Goal: Task Accomplishment & Management: Complete application form

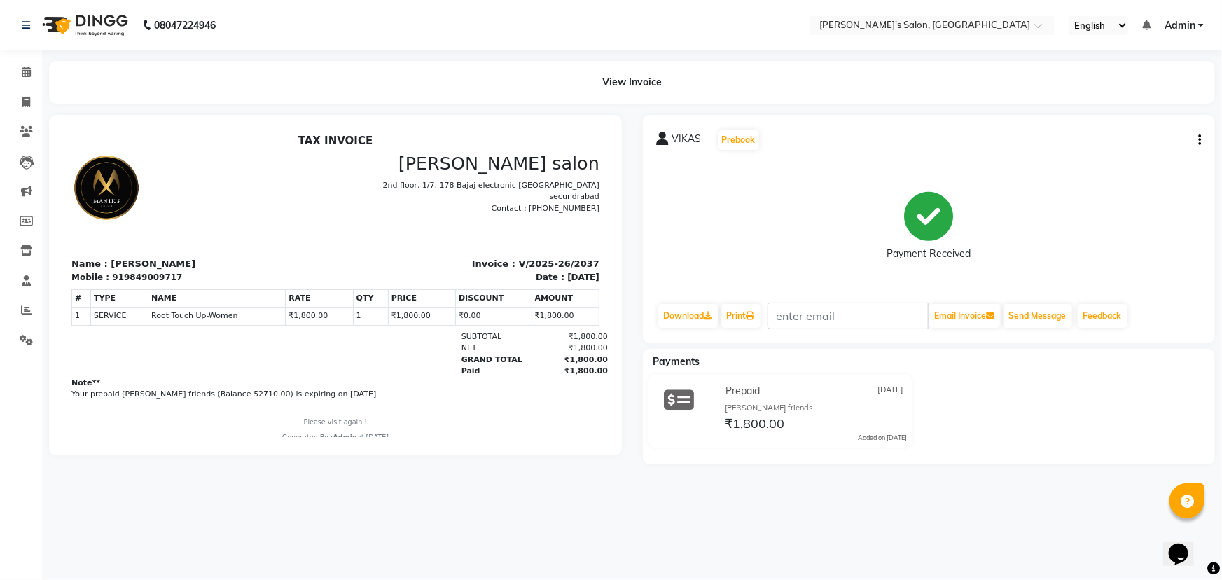
click at [1200, 140] on icon "button" at bounding box center [1199, 140] width 3 height 1
click at [1130, 105] on div "Cancel Invoice" at bounding box center [1130, 105] width 96 height 18
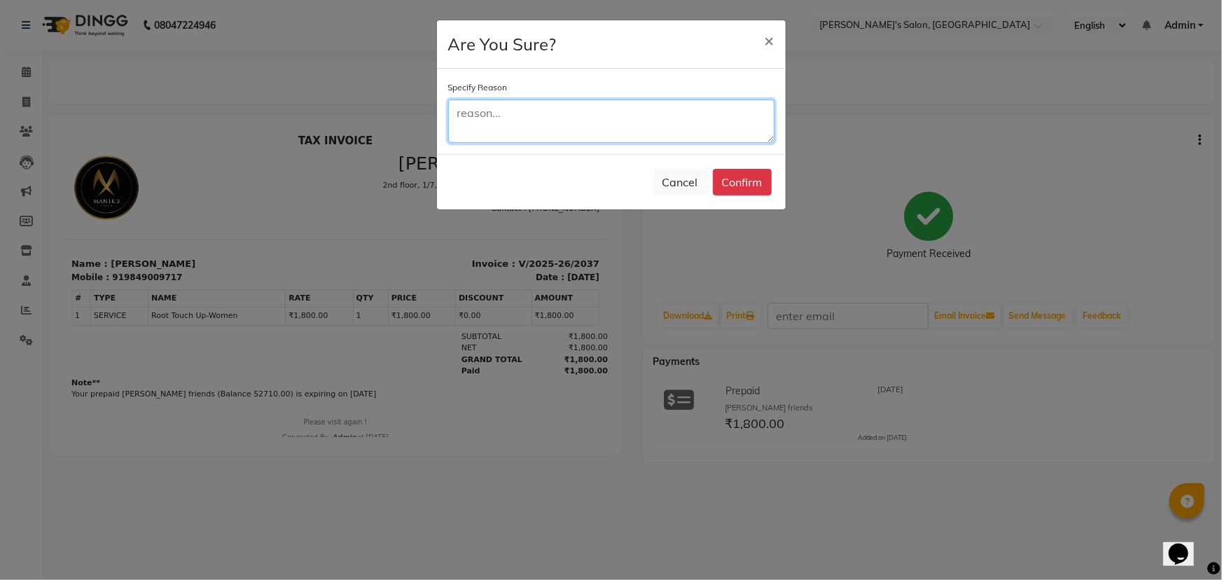
click at [484, 122] on textarea at bounding box center [611, 120] width 326 height 43
type textarea "TOW BILS"
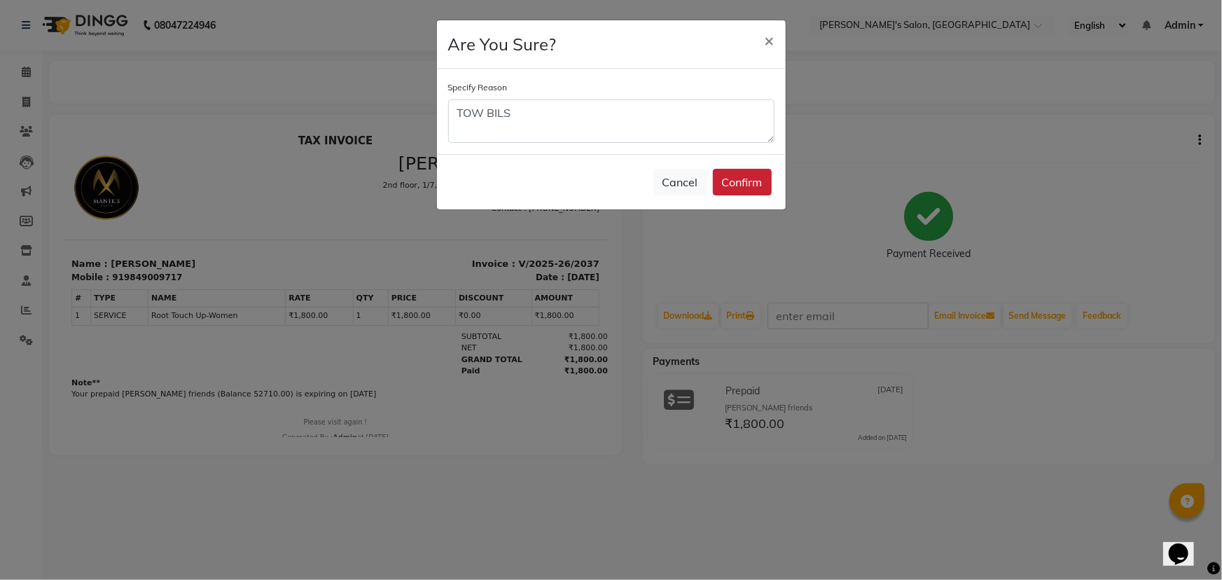
click at [756, 188] on button "Confirm" at bounding box center [742, 182] width 59 height 27
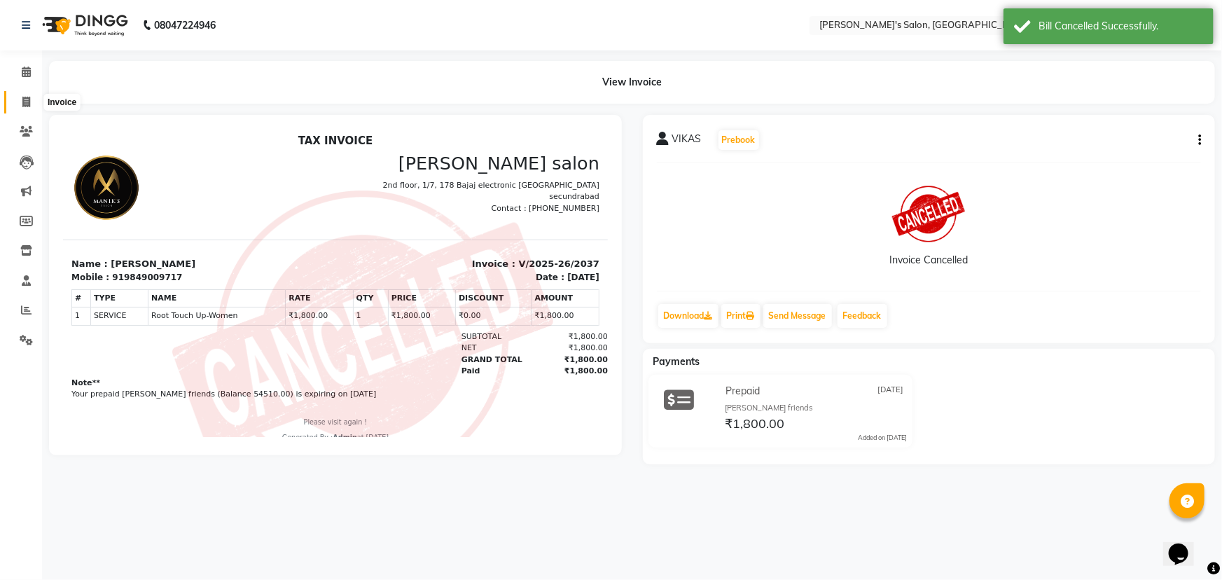
click at [25, 102] on icon at bounding box center [26, 102] width 8 height 11
select select "service"
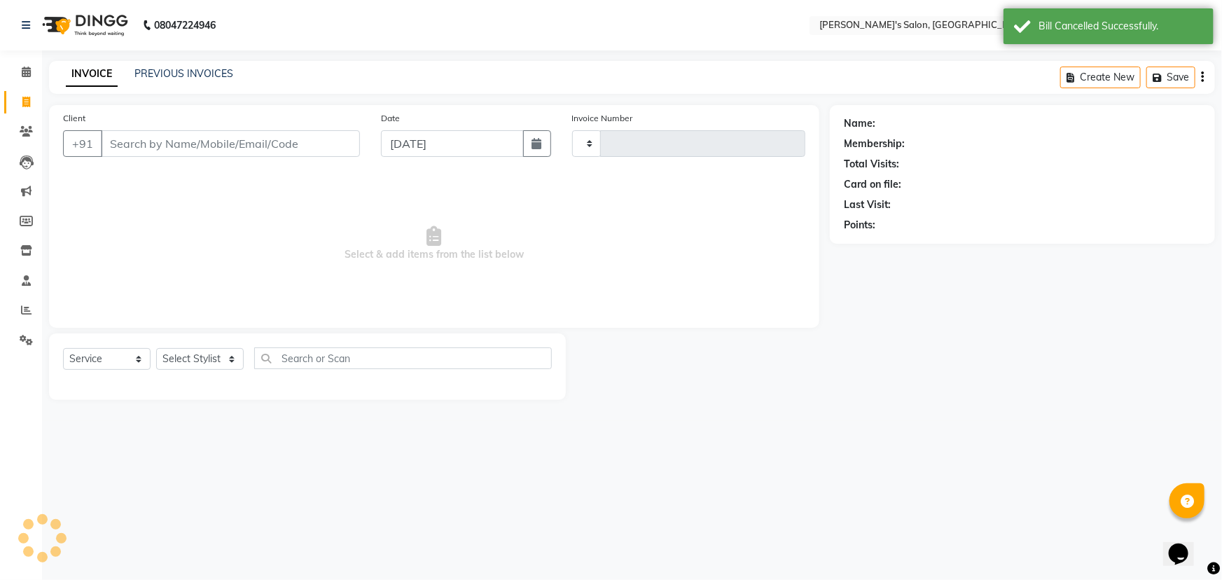
type input "2038"
select select "3810"
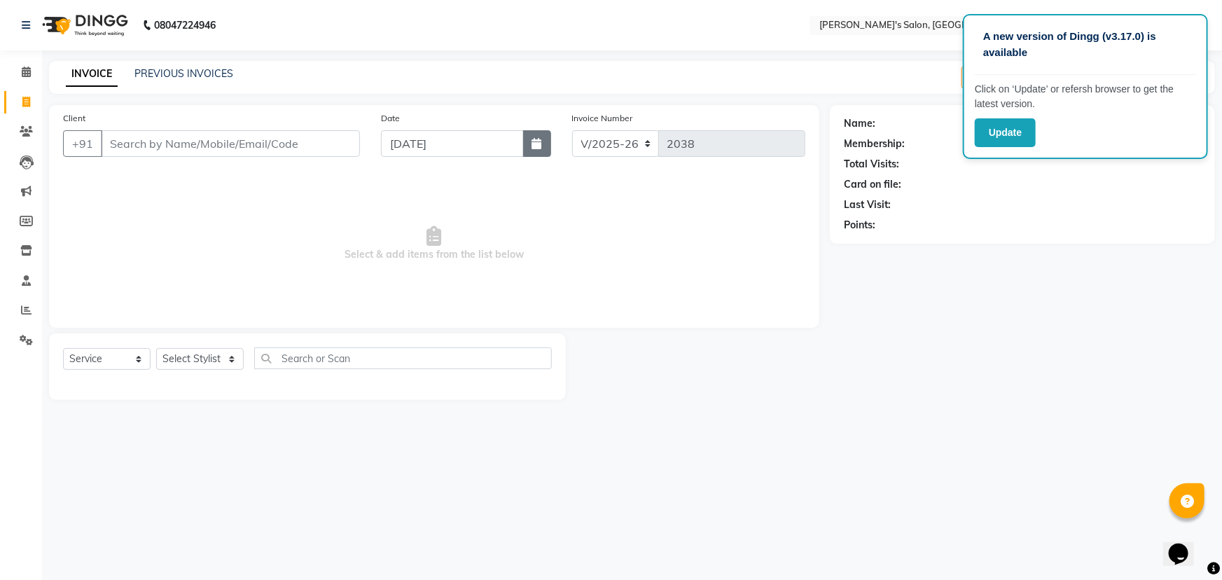
click at [537, 145] on icon "button" at bounding box center [537, 143] width 10 height 11
select select "9"
select select "2025"
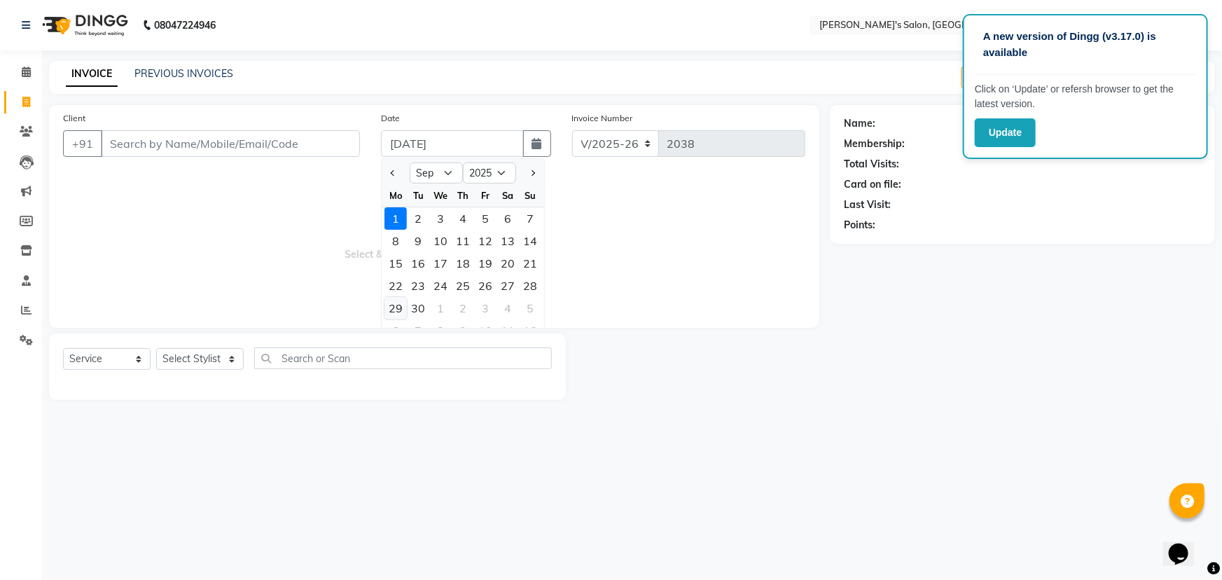
click at [393, 309] on div "29" at bounding box center [395, 308] width 22 height 22
type input "29-09-2025"
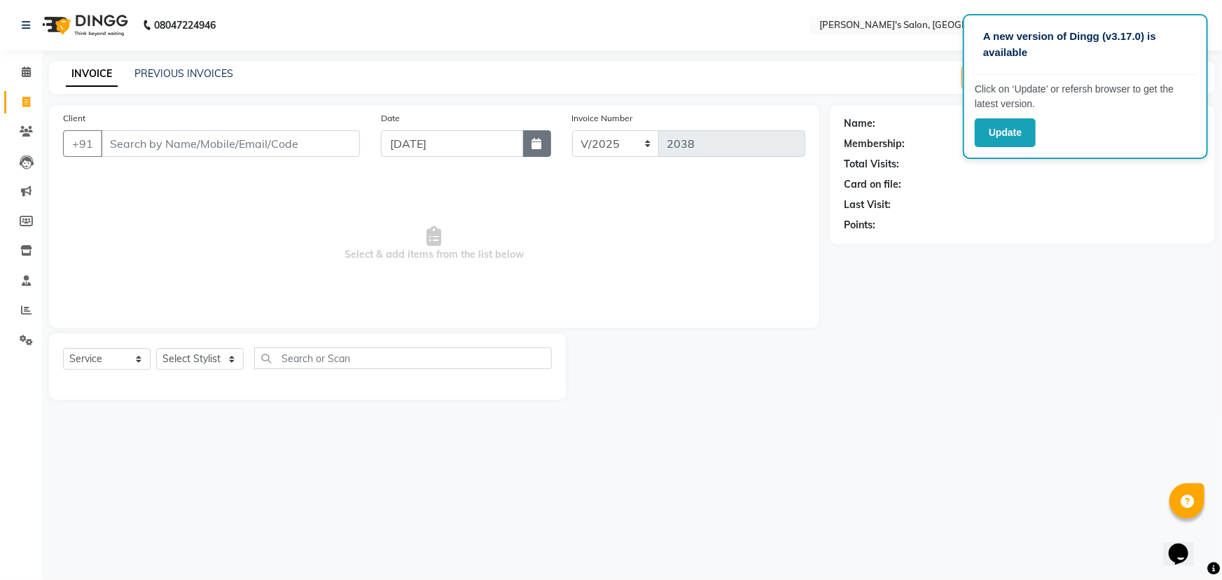
click at [540, 144] on icon "button" at bounding box center [537, 143] width 10 height 11
select select "9"
select select "2025"
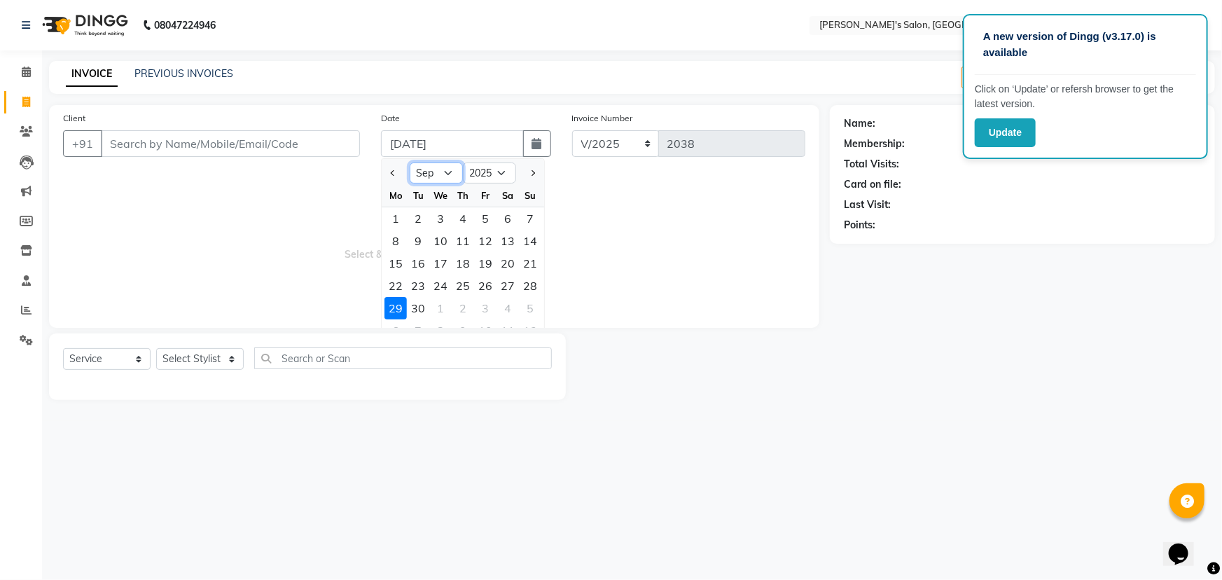
click at [448, 174] on select "Jan Feb Mar Apr May Jun [DATE] Aug Sep Oct Nov Dec" at bounding box center [436, 172] width 53 height 21
select select "8"
click at [410, 162] on select "Jan Feb Mar Apr May Jun [DATE] Aug Sep Oct Nov Dec" at bounding box center [436, 172] width 53 height 21
click at [448, 174] on select "Jan Feb Mar Apr May Jun [DATE] Aug Sep Oct Nov Dec" at bounding box center [436, 172] width 53 height 21
click at [410, 162] on select "Jan Feb Mar Apr May Jun [DATE] Aug Sep Oct Nov Dec" at bounding box center [436, 172] width 53 height 21
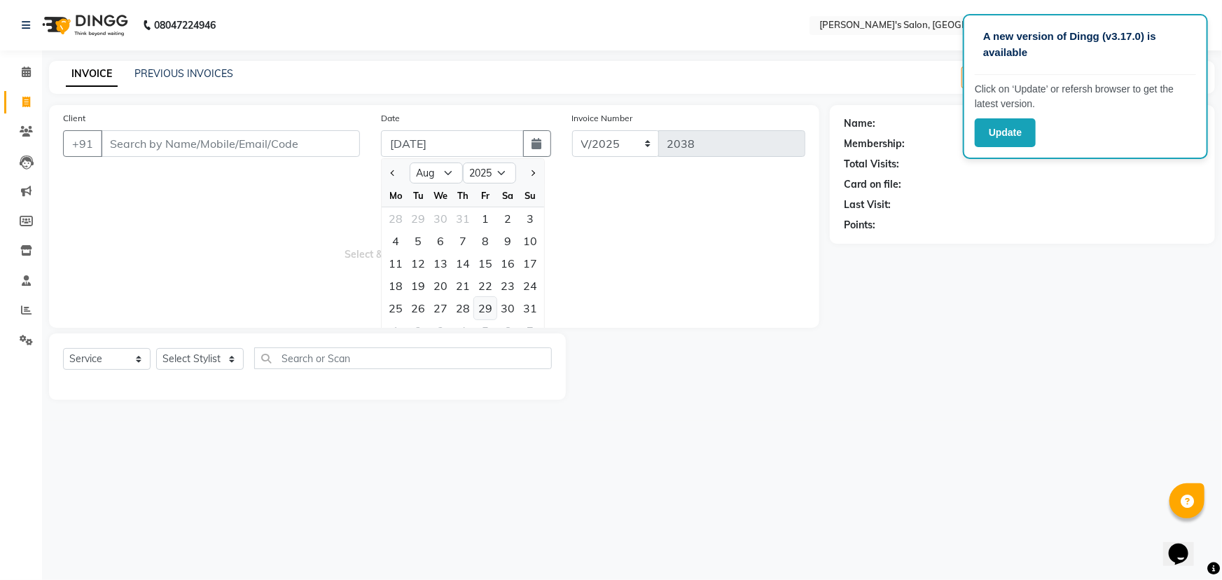
click at [490, 309] on div "29" at bounding box center [485, 308] width 22 height 22
type input "[DATE]"
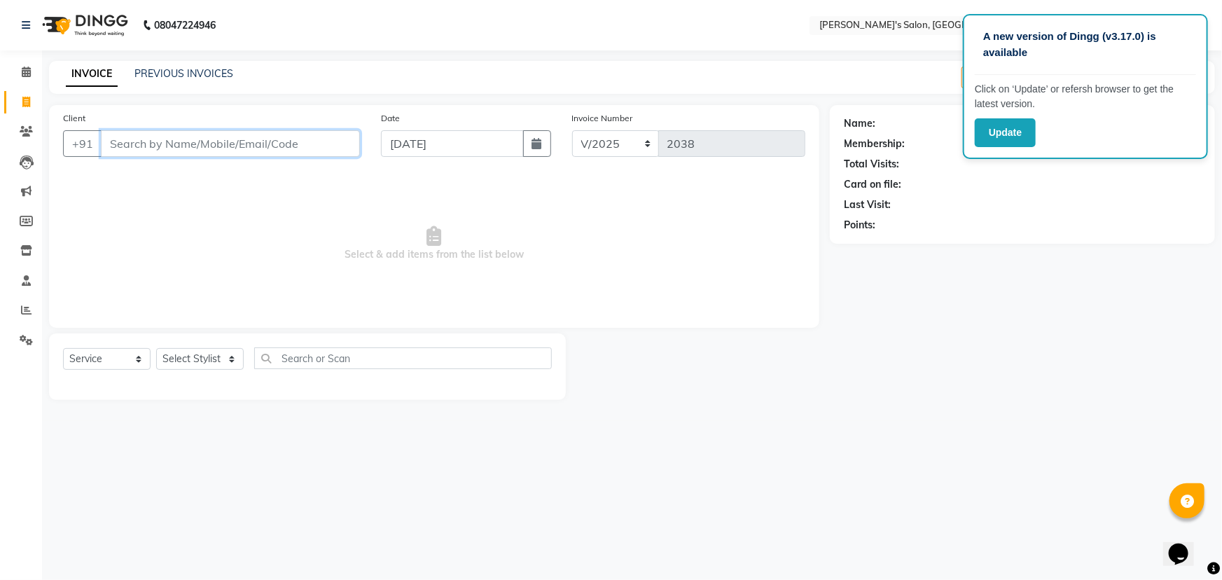
click at [118, 144] on input "Client" at bounding box center [230, 143] width 259 height 27
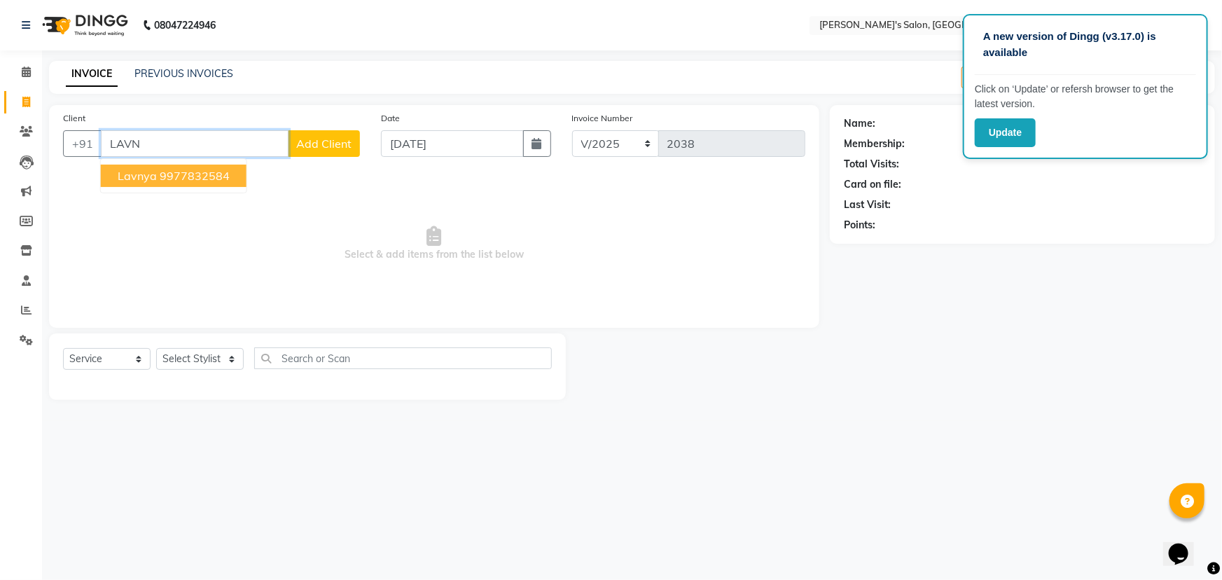
click at [202, 176] on ngb-highlight "9977832584" at bounding box center [195, 176] width 70 height 14
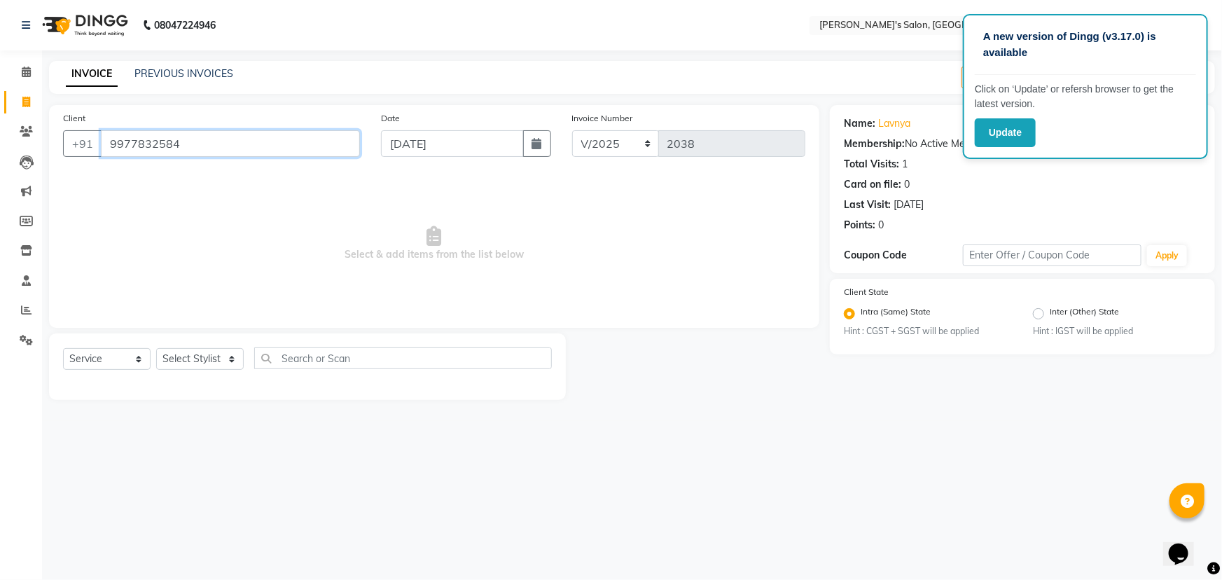
click at [188, 146] on input "9977832584" at bounding box center [230, 143] width 259 height 27
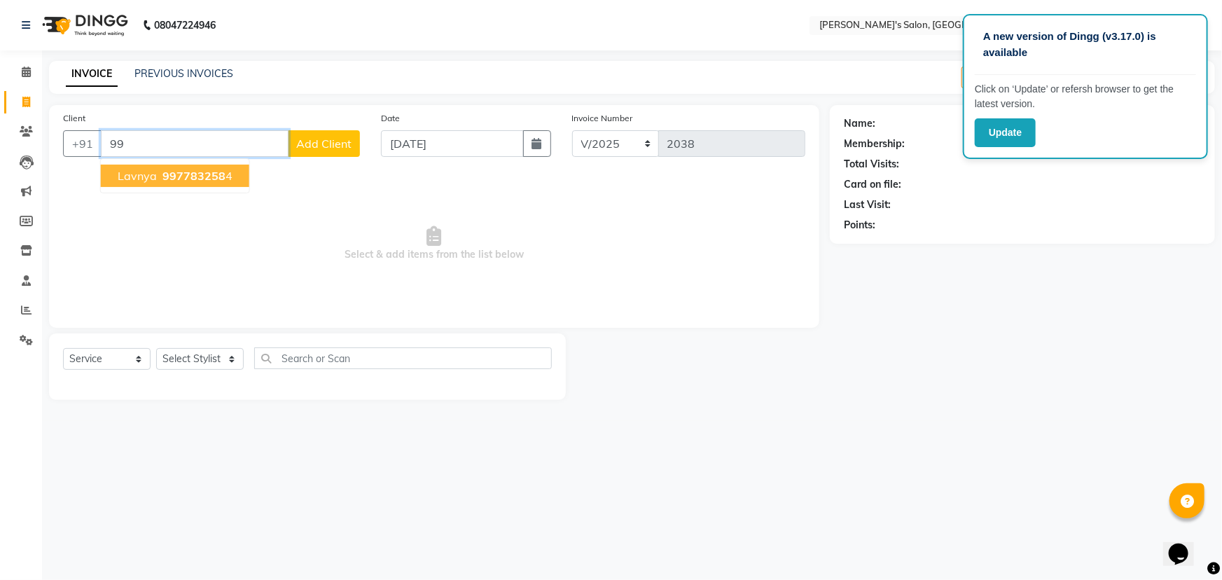
type input "9"
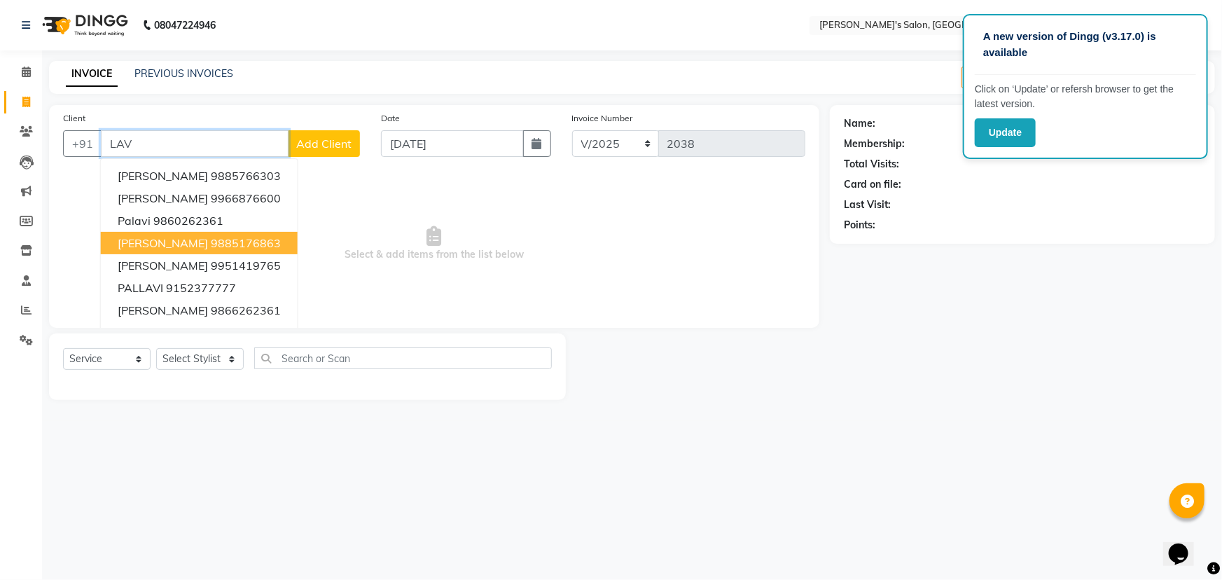
click at [151, 247] on span "[PERSON_NAME]" at bounding box center [163, 243] width 90 height 14
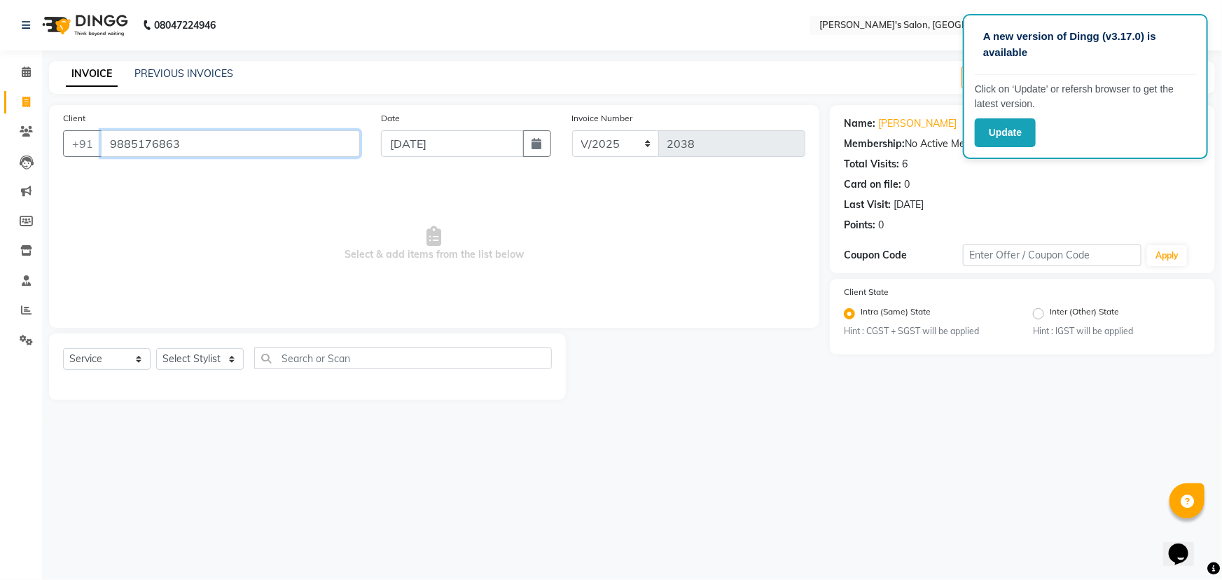
click at [190, 144] on input "9885176863" at bounding box center [230, 143] width 259 height 27
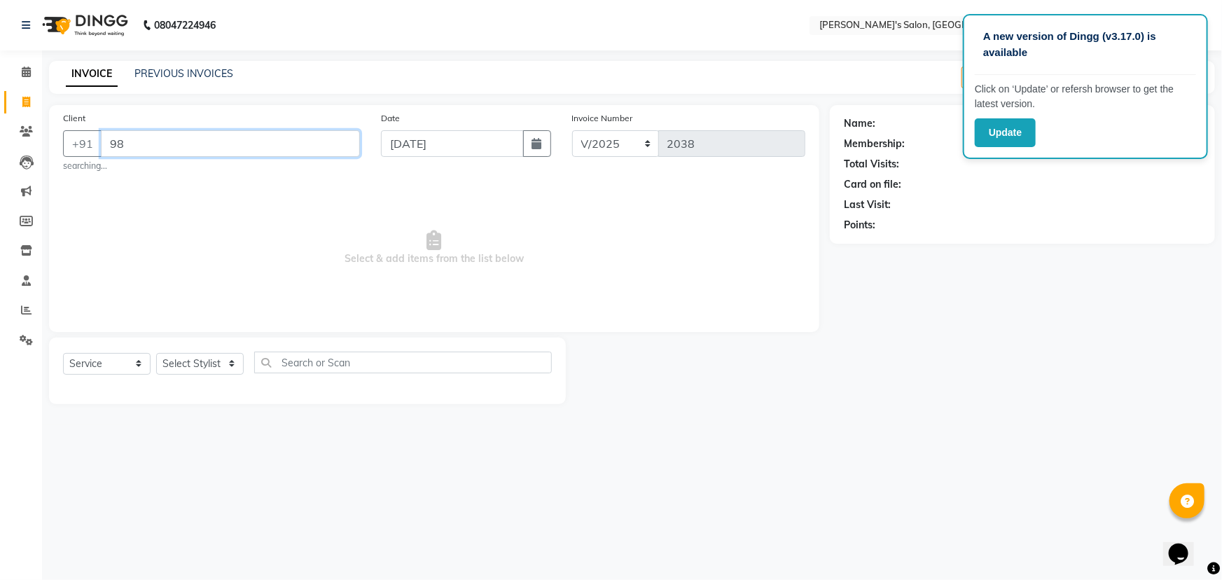
type input "9"
type input "L"
type input "8897884569"
click at [335, 146] on span "Add Client" at bounding box center [323, 144] width 55 height 14
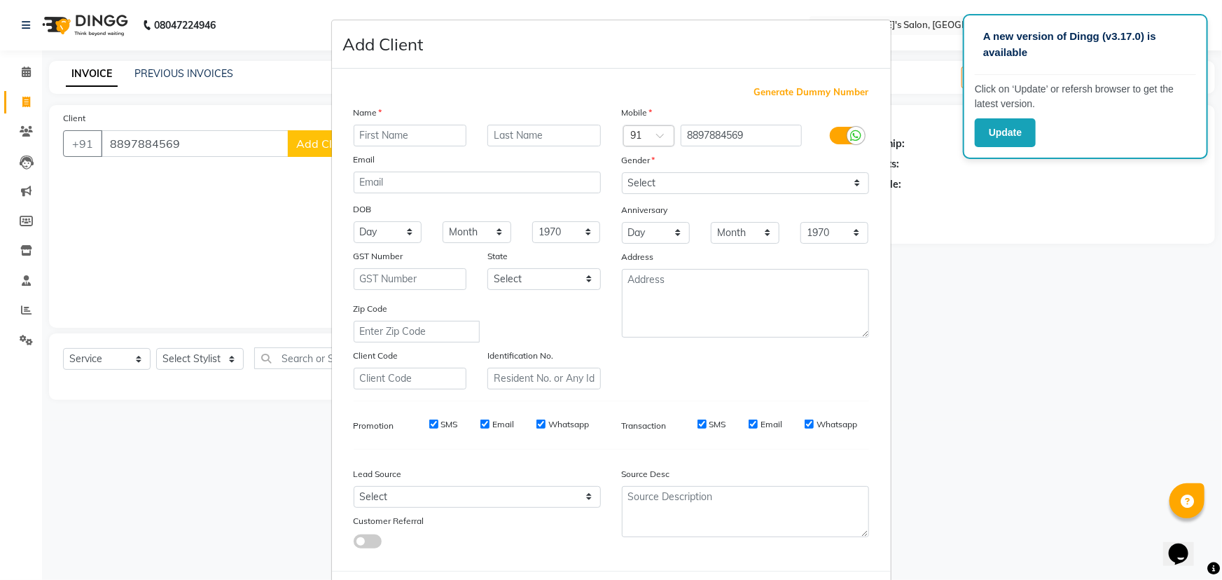
type input "b"
type input "Bhanu"
click at [848, 181] on select "Select Male Female Other Prefer Not To Say" at bounding box center [745, 183] width 247 height 22
select select "female"
click at [622, 172] on select "Select Male Female Other Prefer Not To Say" at bounding box center [745, 183] width 247 height 22
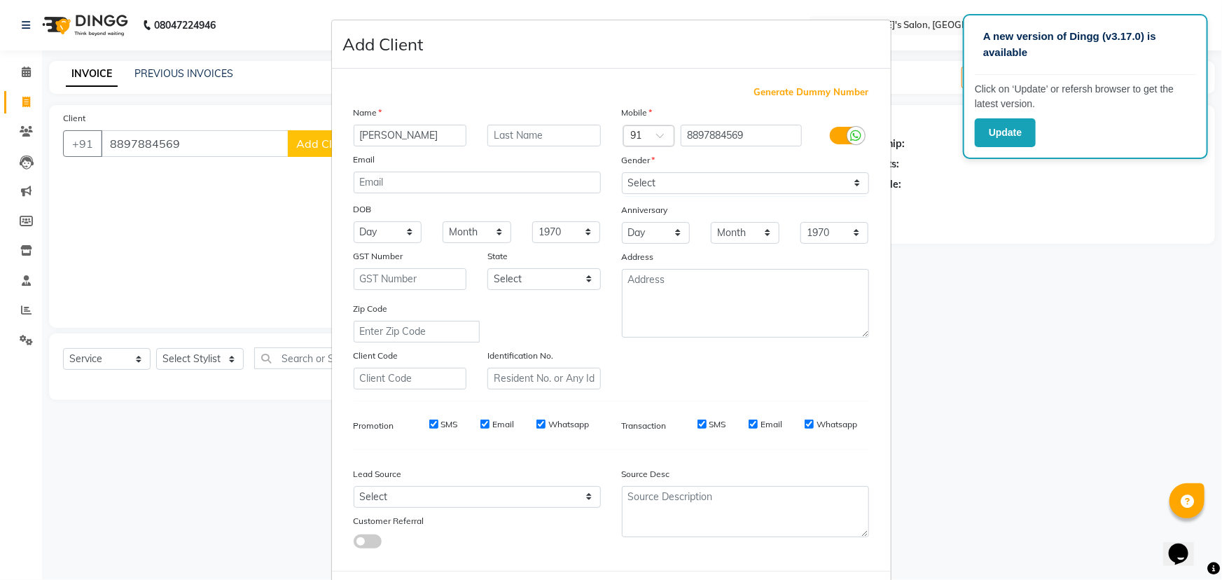
drag, startPoint x: 972, startPoint y: 300, endPoint x: 997, endPoint y: 441, distance: 142.8
click at [997, 441] on ngb-modal-window "Add Client Generate Dummy Number Name Bhanu Email DOB Day 01 02 03 04 05 06 07 …" at bounding box center [611, 290] width 1222 height 580
drag, startPoint x: 819, startPoint y: 558, endPoint x: 821, endPoint y: 547, distance: 10.6
click at [821, 547] on div "Generate Dummy Number Name Bhanu Email DOB Day 01 02 03 04 05 06 07 08 09 10 11…" at bounding box center [611, 322] width 536 height 474
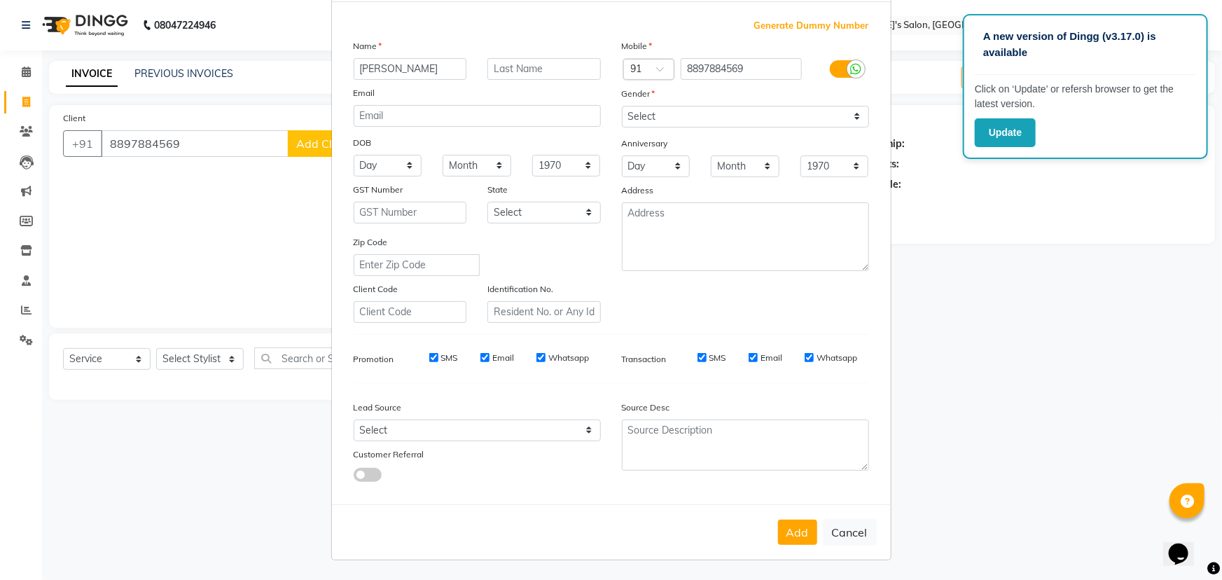
scroll to position [70, 0]
click at [795, 533] on button "Add" at bounding box center [797, 531] width 39 height 25
click at [795, 533] on div "Add Cancel" at bounding box center [611, 531] width 559 height 55
click at [1004, 134] on button "Update" at bounding box center [1005, 132] width 61 height 29
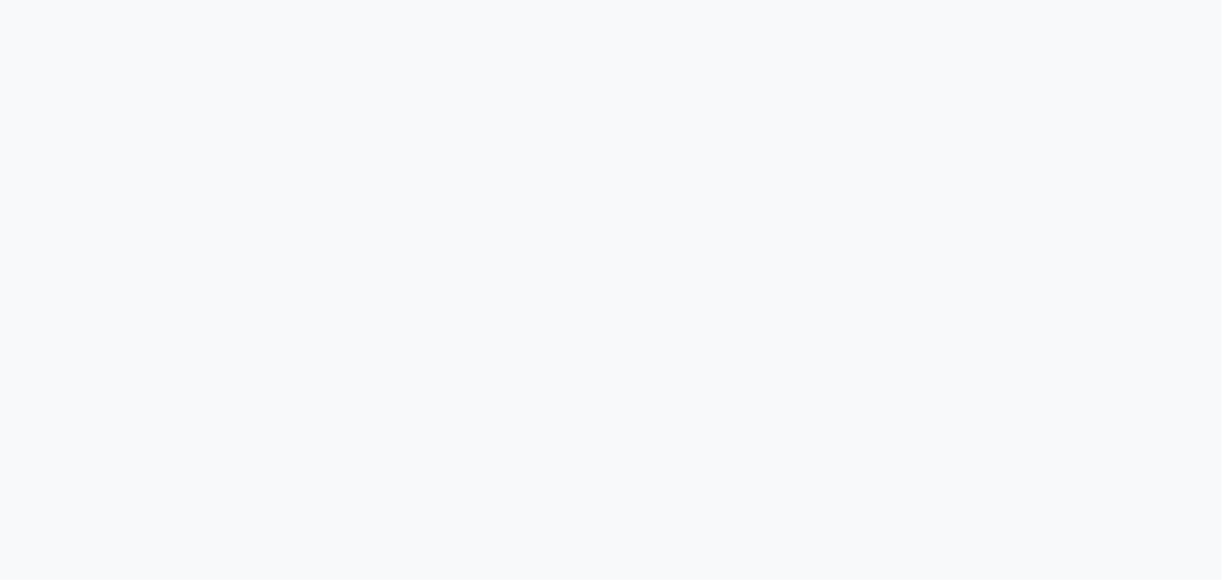
select select "service"
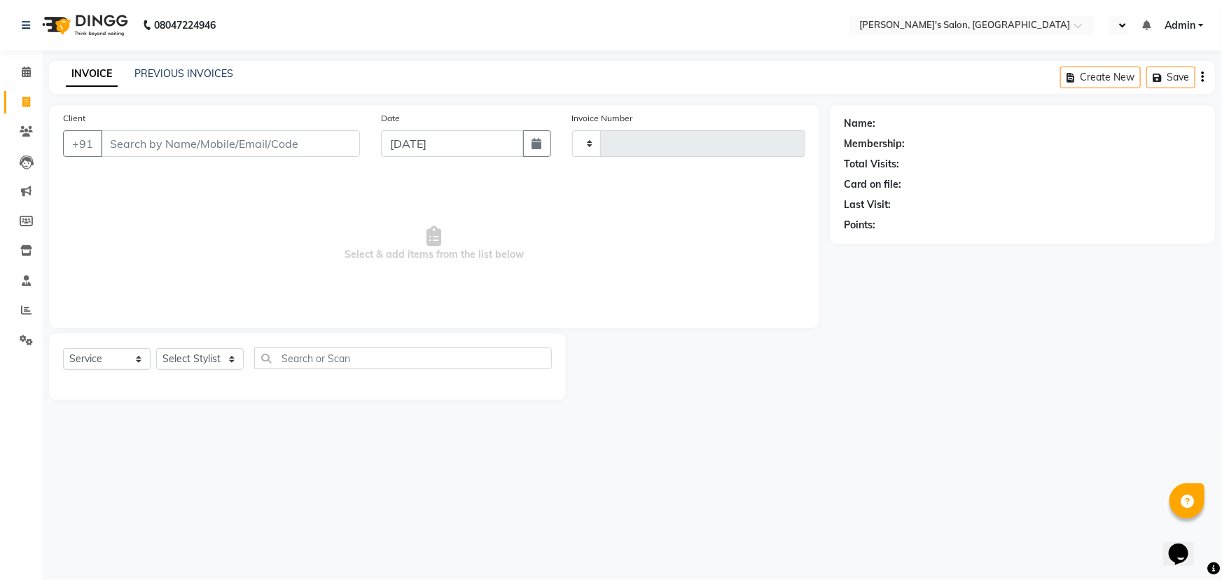
click at [125, 147] on input "Client" at bounding box center [230, 143] width 259 height 27
click at [538, 146] on icon "button" at bounding box center [537, 143] width 10 height 11
select select "9"
select select "2025"
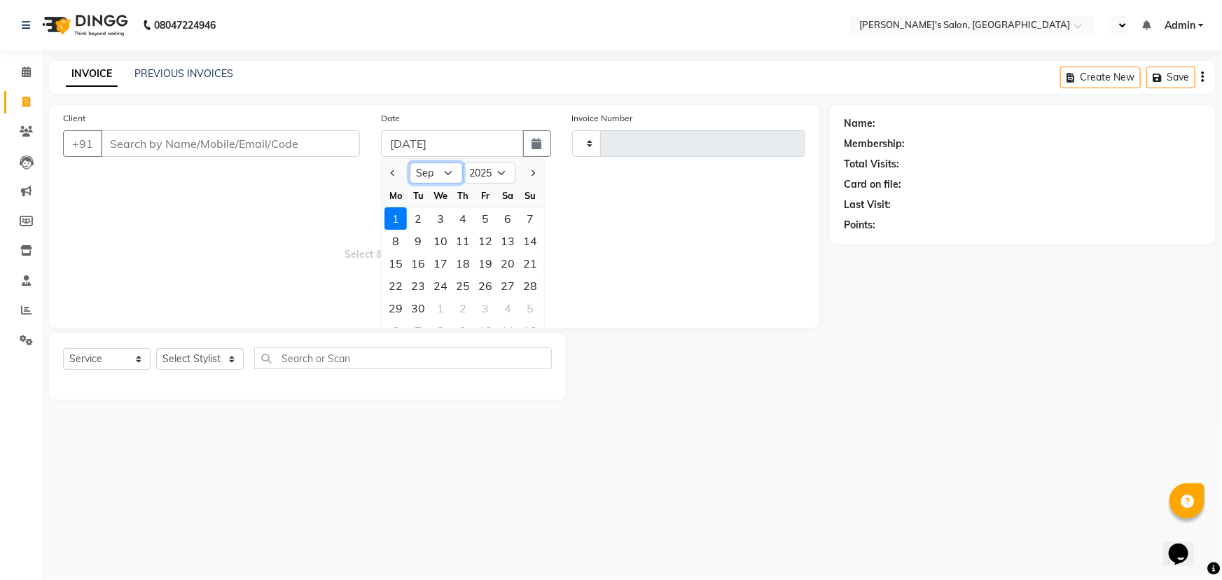
click at [447, 172] on select "Jan Feb Mar Apr May Jun [DATE] Aug Sep Oct Nov Dec" at bounding box center [436, 172] width 53 height 21
select select "8"
click at [410, 162] on select "Jan Feb Mar Apr May Jun [DATE] Aug Sep Oct Nov Dec" at bounding box center [436, 172] width 53 height 21
click at [487, 307] on div "29" at bounding box center [485, 308] width 22 height 22
type input "[DATE]"
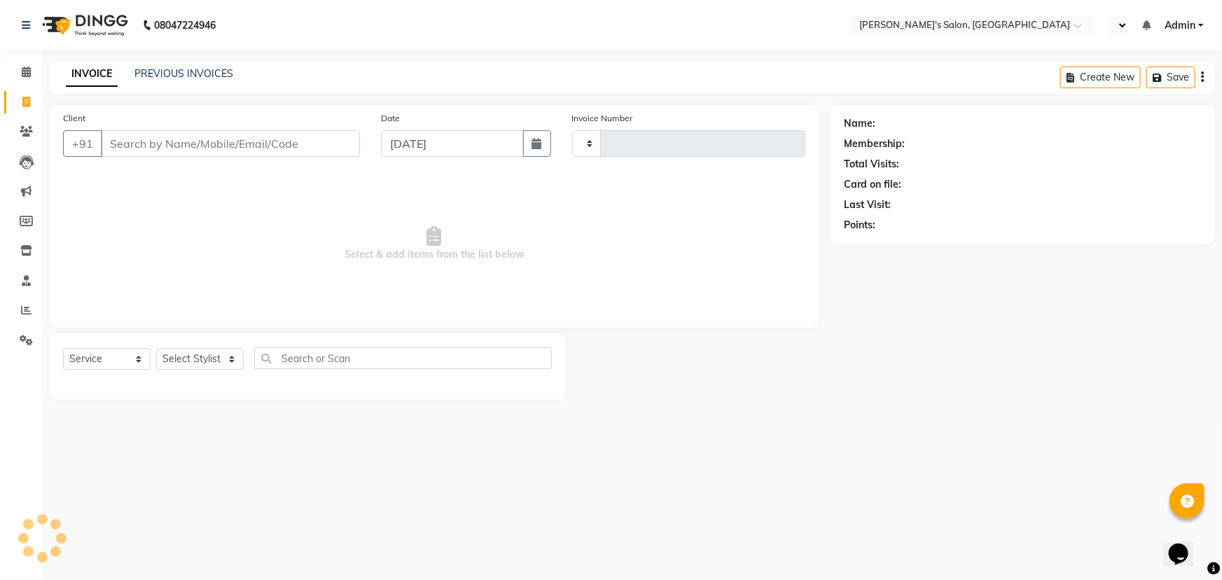
type input "2038"
select select "3810"
click at [132, 148] on input "Client" at bounding box center [230, 143] width 259 height 27
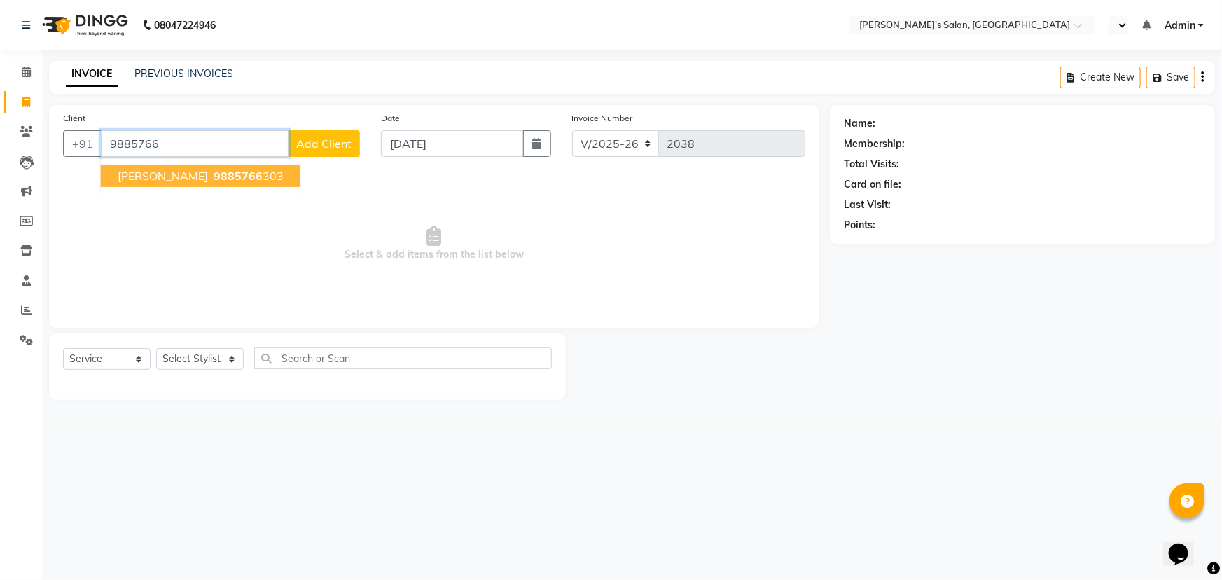
click at [214, 182] on span "9885766" at bounding box center [238, 176] width 49 height 14
type input "9885766303"
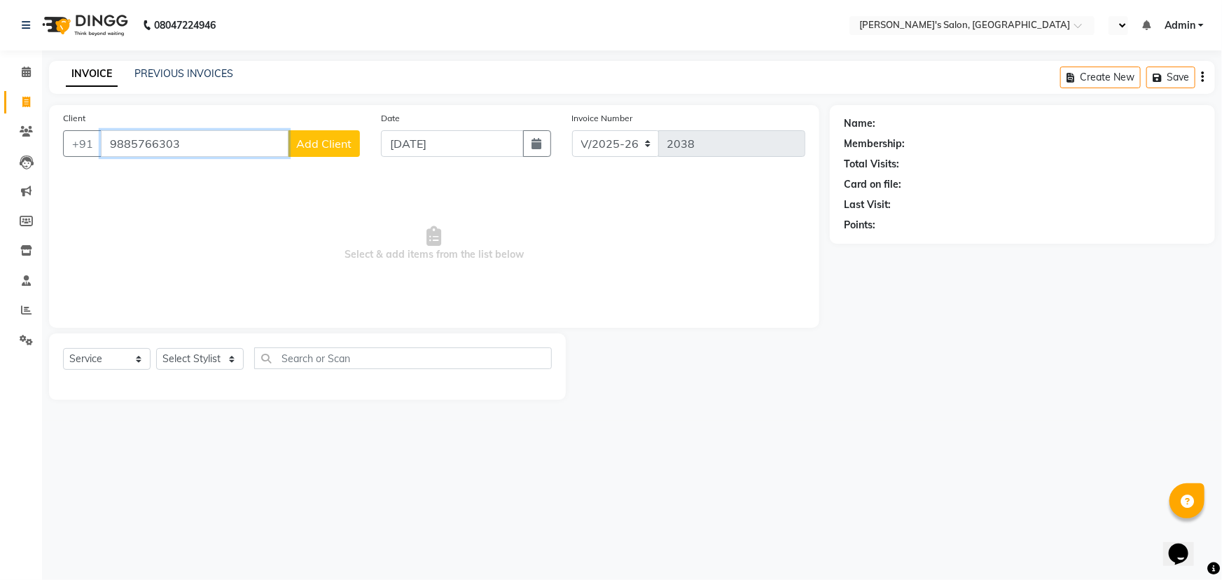
drag, startPoint x: 176, startPoint y: 144, endPoint x: 100, endPoint y: 141, distance: 76.3
click at [95, 141] on div "[PHONE_NUMBER] Add Client" at bounding box center [211, 143] width 297 height 27
